Goal: Transaction & Acquisition: Purchase product/service

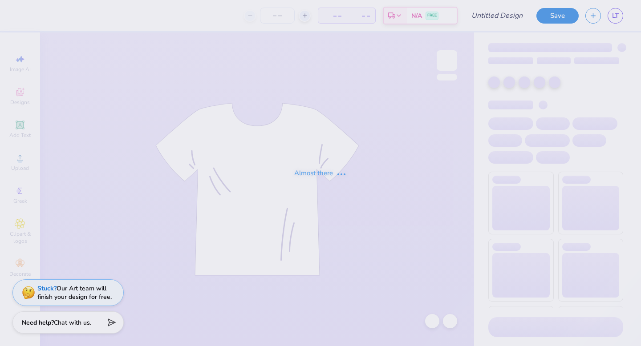
type input "Phi mu [GEOGRAPHIC_DATA]/ jersey shore"
type input "48"
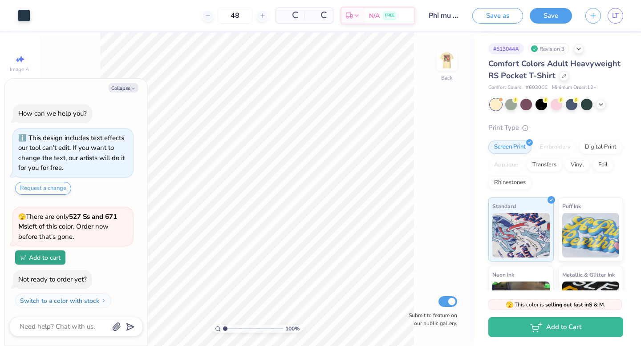
scroll to position [19, 0]
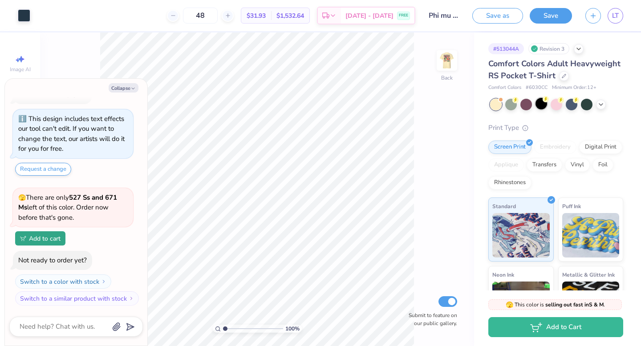
drag, startPoint x: 443, startPoint y: 63, endPoint x: 545, endPoint y: 100, distance: 109.3
click at [443, 64] on img at bounding box center [447, 61] width 18 height 18
click at [562, 105] on div at bounding box center [557, 104] width 12 height 12
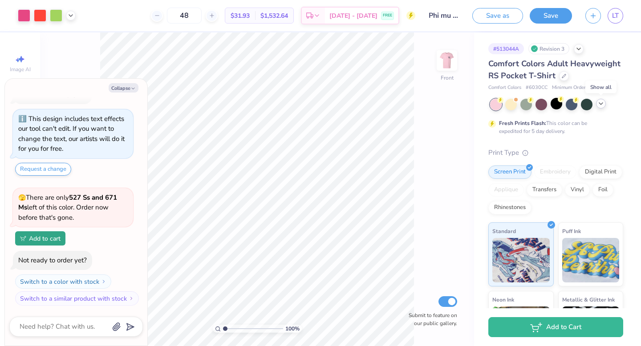
click at [604, 106] on icon at bounding box center [601, 103] width 7 height 7
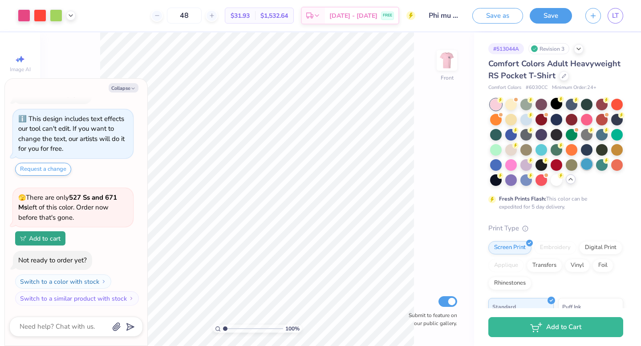
click at [585, 165] on div at bounding box center [587, 165] width 12 height 12
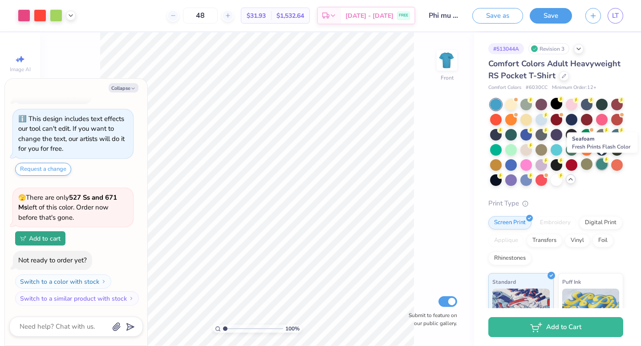
click at [602, 167] on div at bounding box center [602, 165] width 12 height 12
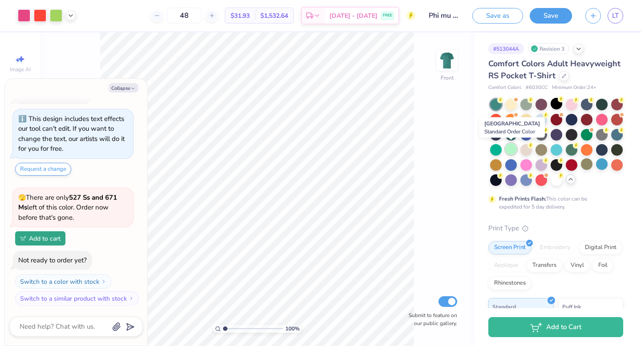
click at [514, 150] on div at bounding box center [511, 149] width 12 height 12
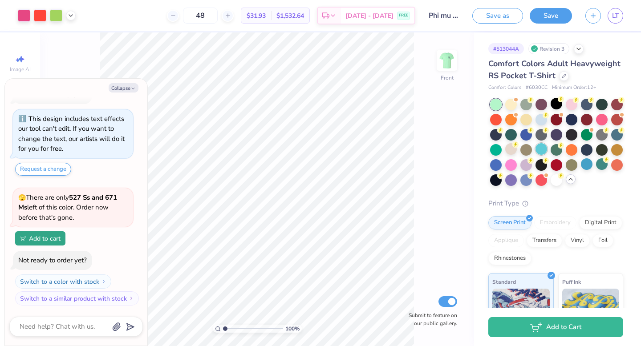
click at [545, 151] on div at bounding box center [542, 149] width 12 height 12
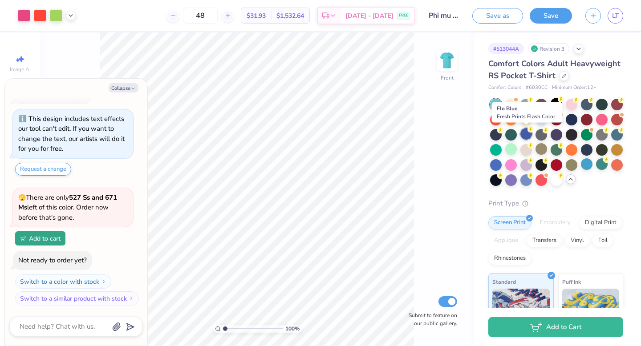
click at [523, 136] on div at bounding box center [527, 134] width 12 height 12
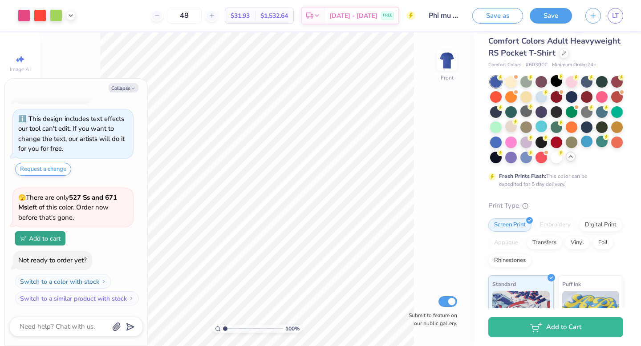
scroll to position [46, 0]
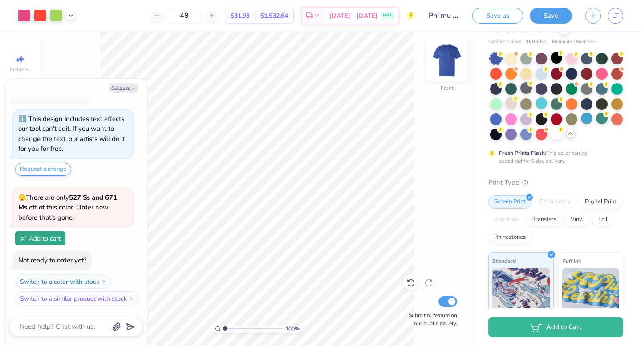
click at [446, 57] on img at bounding box center [447, 61] width 36 height 36
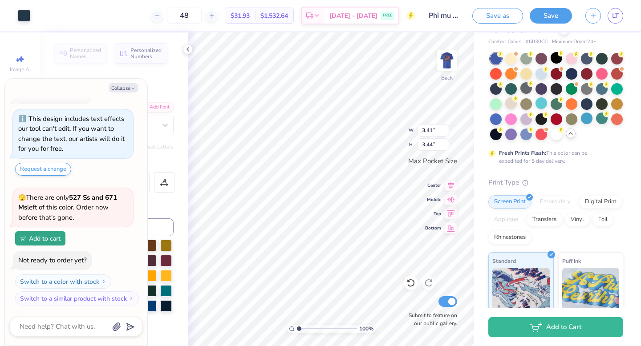
click at [126, 93] on div "Collapse How can we help you? This design includes text effects our tool can't …" at bounding box center [76, 212] width 142 height 267
click at [125, 91] on button "Collapse" at bounding box center [124, 87] width 30 height 9
type textarea "x"
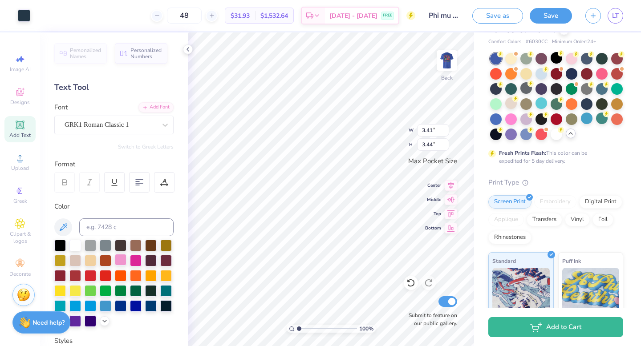
click at [120, 260] on div at bounding box center [121, 260] width 12 height 12
click at [57, 242] on div at bounding box center [60, 245] width 12 height 12
